Goal: Task Accomplishment & Management: Manage account settings

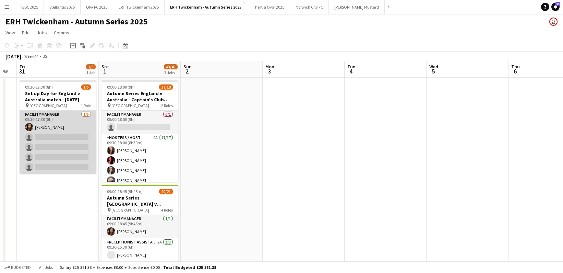
scroll to position [0, 231]
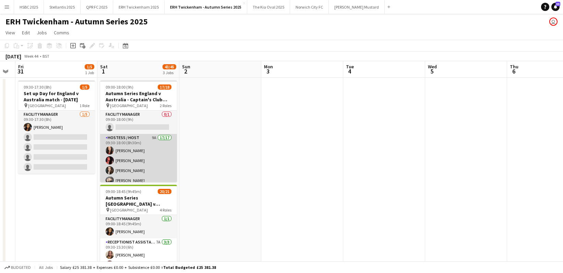
click at [148, 156] on app-card-role "Hostess / Host 9A 17/17 09:30-18:00 (8h30m) [PERSON_NAME] [PERSON_NAME] [PERSON…" at bounding box center [138, 226] width 77 height 185
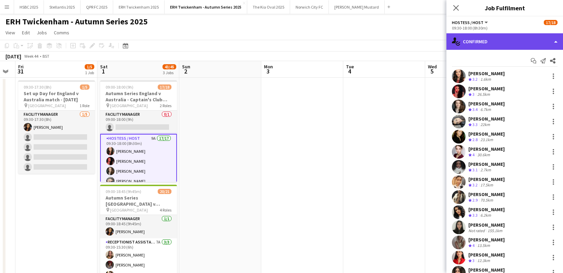
click at [524, 42] on div "single-neutral-actions-check-2 Confirmed" at bounding box center [505, 41] width 117 height 16
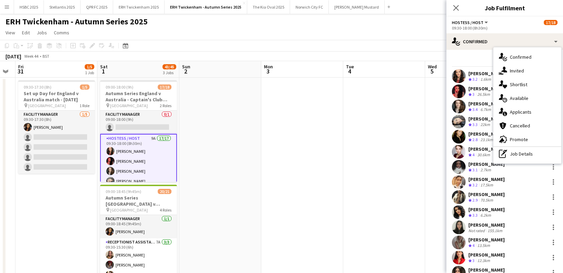
click at [542, 112] on div "single-neutral-actions-information Applicants" at bounding box center [528, 112] width 68 height 14
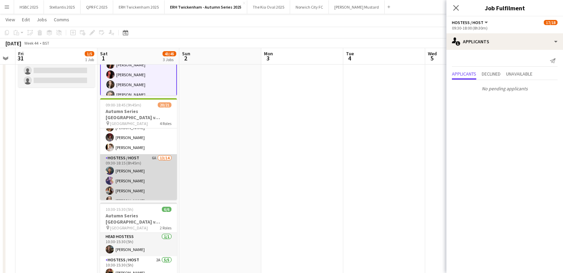
scroll to position [44, 0]
click at [139, 170] on app-card-role "Hostess / Host 6A 13/14 09:30-18:15 (8h45m) [PERSON_NAME] [PERSON_NAME] [PERSON…" at bounding box center [138, 227] width 77 height 153
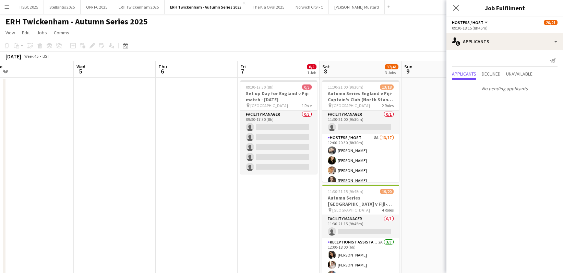
scroll to position [0, 182]
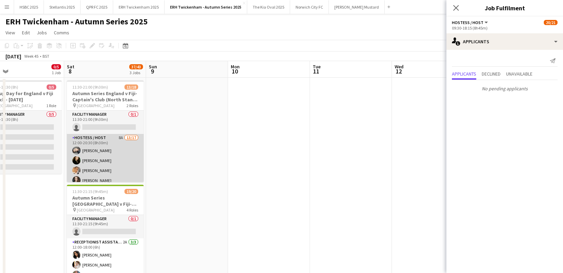
click at [70, 148] on app-card-role "Hostess / Host 8A 13/17 12:00-20:30 (8h30m) [PERSON_NAME] [PERSON_NAME] [PERSON…" at bounding box center [105, 225] width 77 height 183
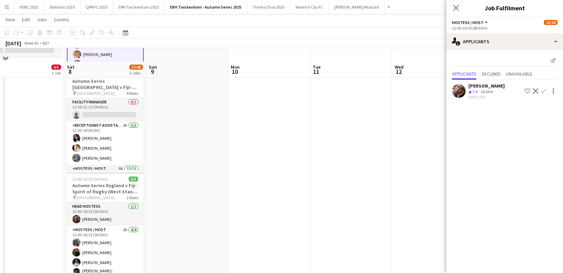
scroll to position [0, 0]
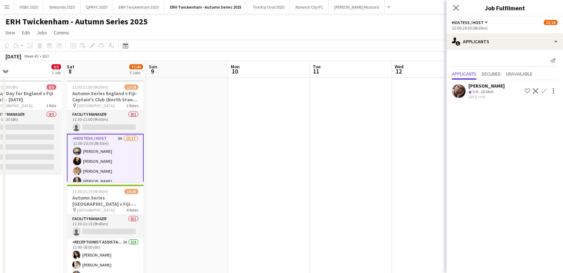
click at [544, 90] on app-icon "Confirm" at bounding box center [543, 90] width 5 height 5
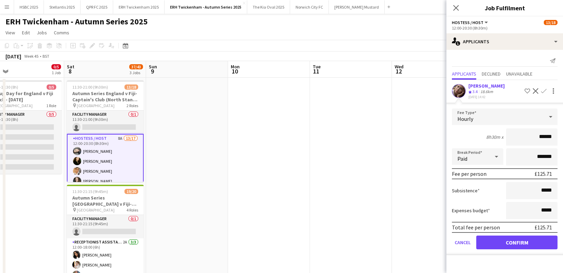
click button "Confirm" at bounding box center [517, 242] width 81 height 14
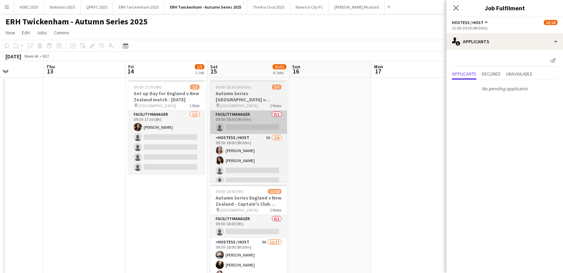
scroll to position [0, 203]
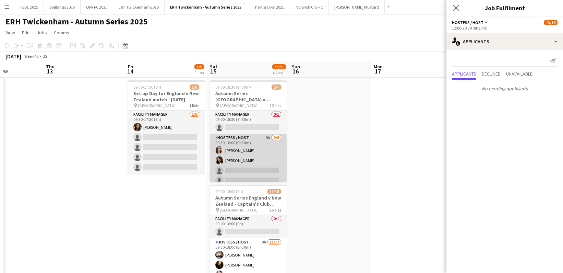
click at [265, 159] on app-card-role "Hostess / Host 9A [DATE] 09:30-18:00 (8h30m) [PERSON_NAME] [PERSON_NAME] single…" at bounding box center [248, 170] width 77 height 73
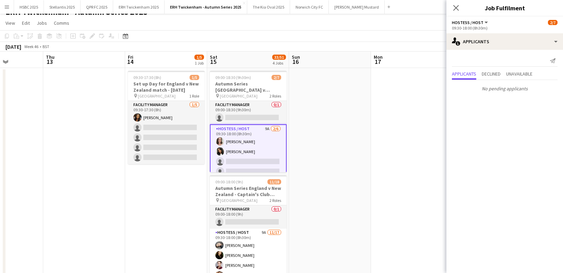
scroll to position [48, 0]
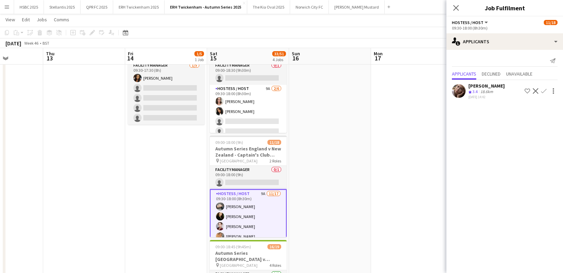
click at [544, 88] on app-icon "Confirm" at bounding box center [543, 90] width 5 height 5
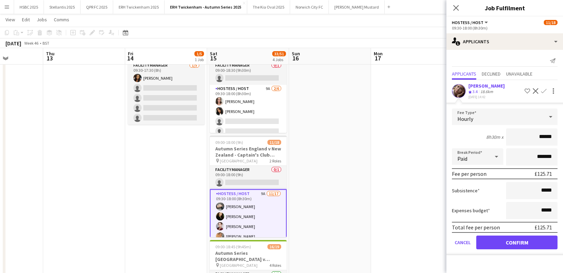
click button "Confirm" at bounding box center [517, 242] width 81 height 14
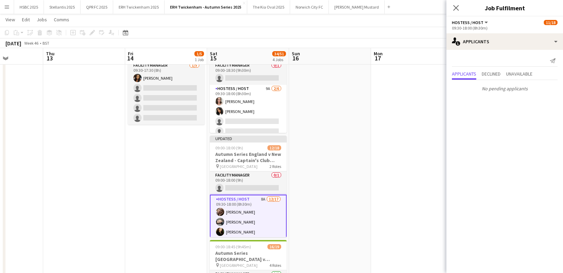
click at [395, 116] on app-date-cell at bounding box center [412, 243] width 82 height 431
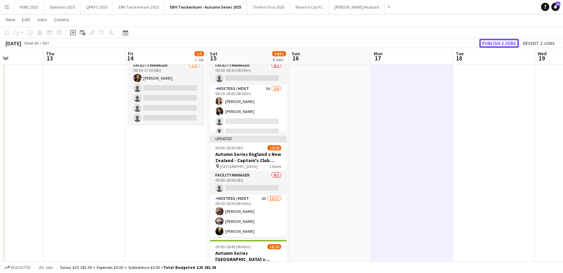
click at [500, 42] on button "Publish 2 jobs" at bounding box center [499, 43] width 39 height 9
